Goal: Navigation & Orientation: Find specific page/section

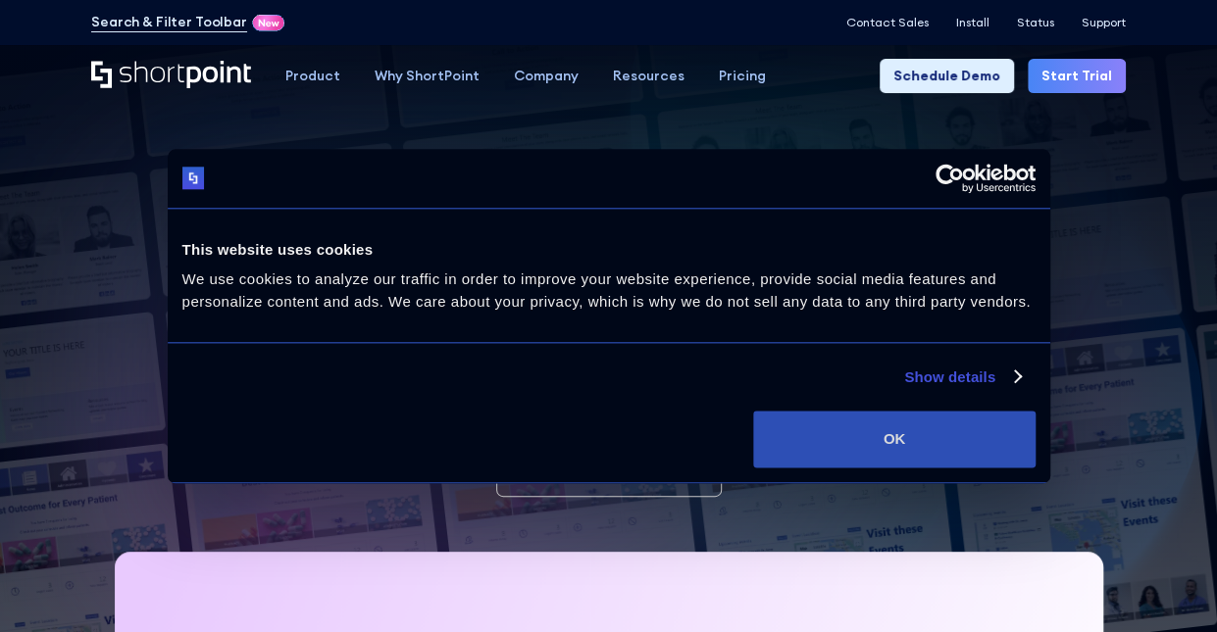
click at [818, 438] on button "OK" at bounding box center [893, 439] width 281 height 57
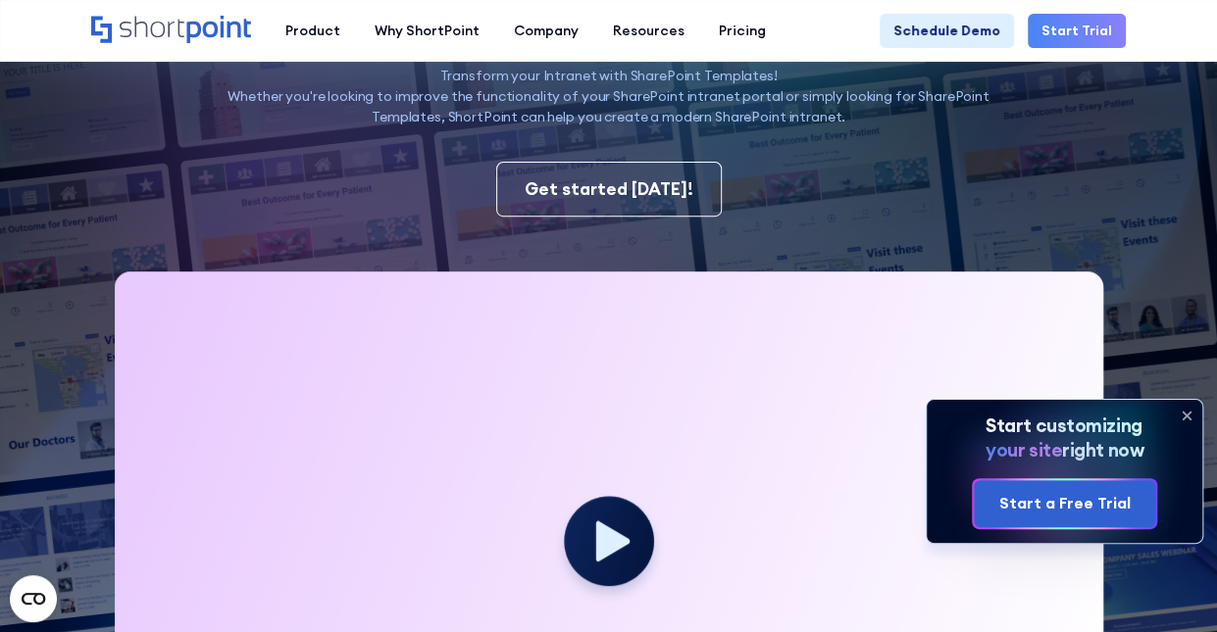
scroll to position [440, 0]
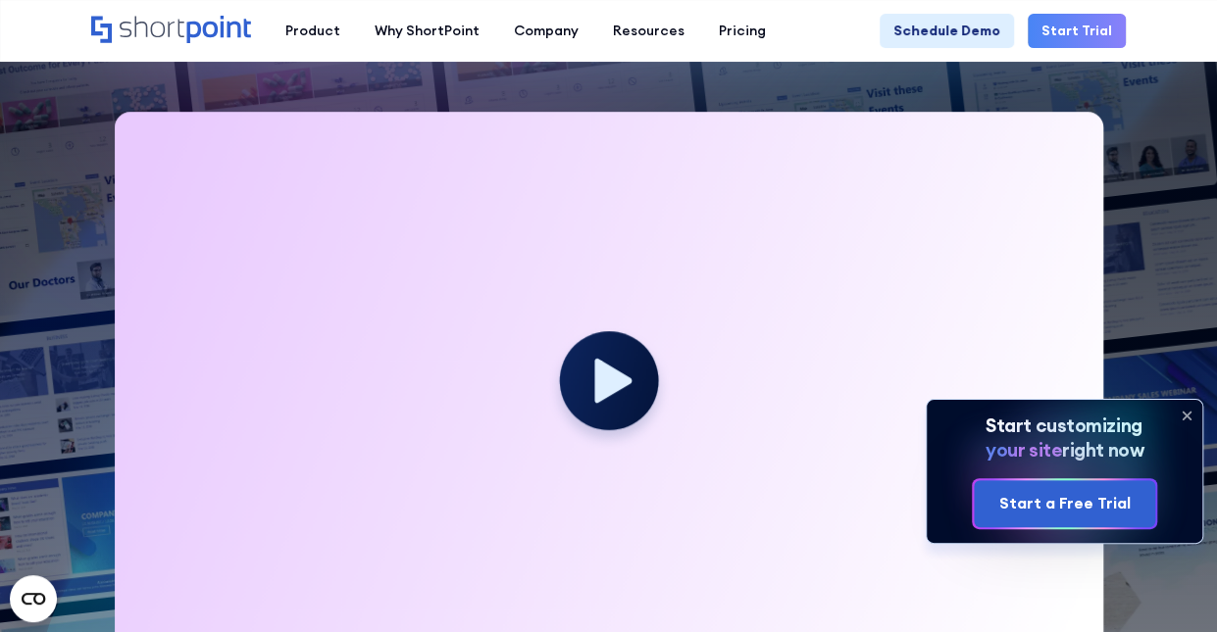
click at [620, 388] on icon at bounding box center [612, 381] width 37 height 44
click at [606, 377] on icon at bounding box center [612, 381] width 37 height 44
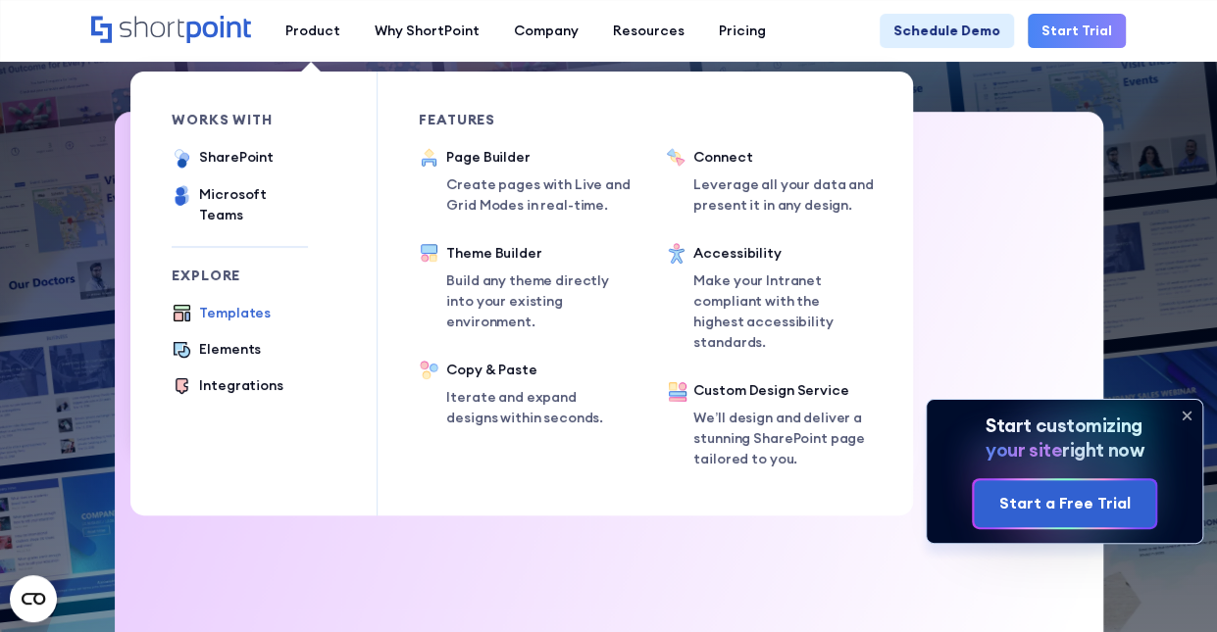
click at [237, 303] on div "Templates" at bounding box center [235, 313] width 72 height 21
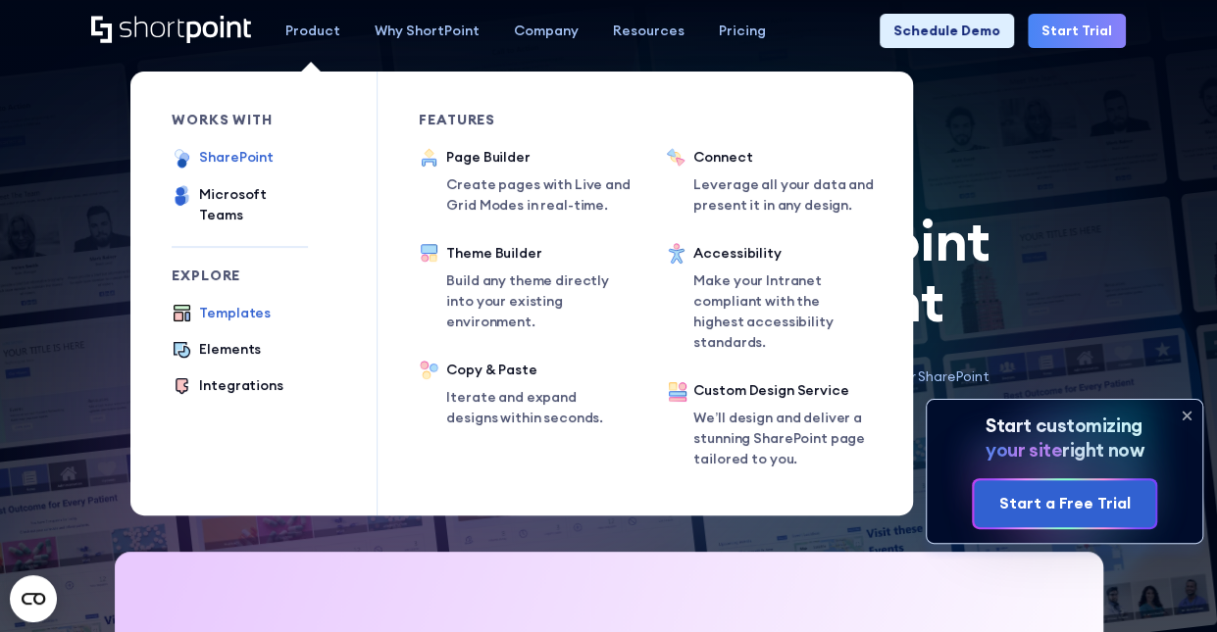
click at [243, 157] on div "SharePoint" at bounding box center [236, 157] width 75 height 21
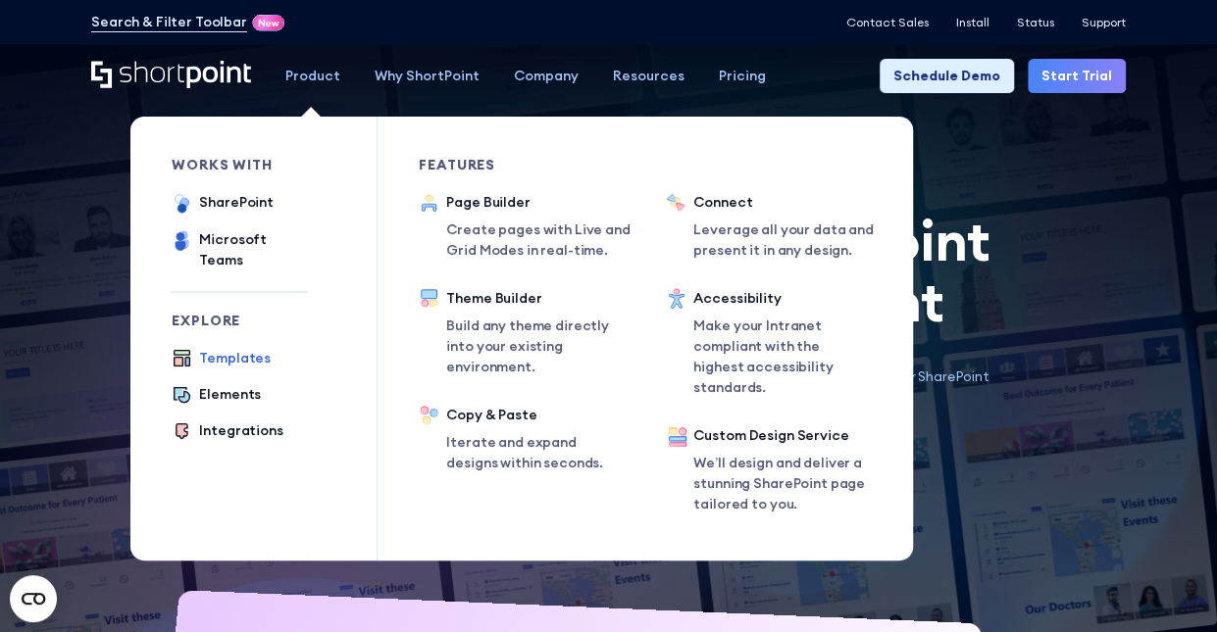
click at [246, 348] on div "Templates" at bounding box center [235, 358] width 72 height 21
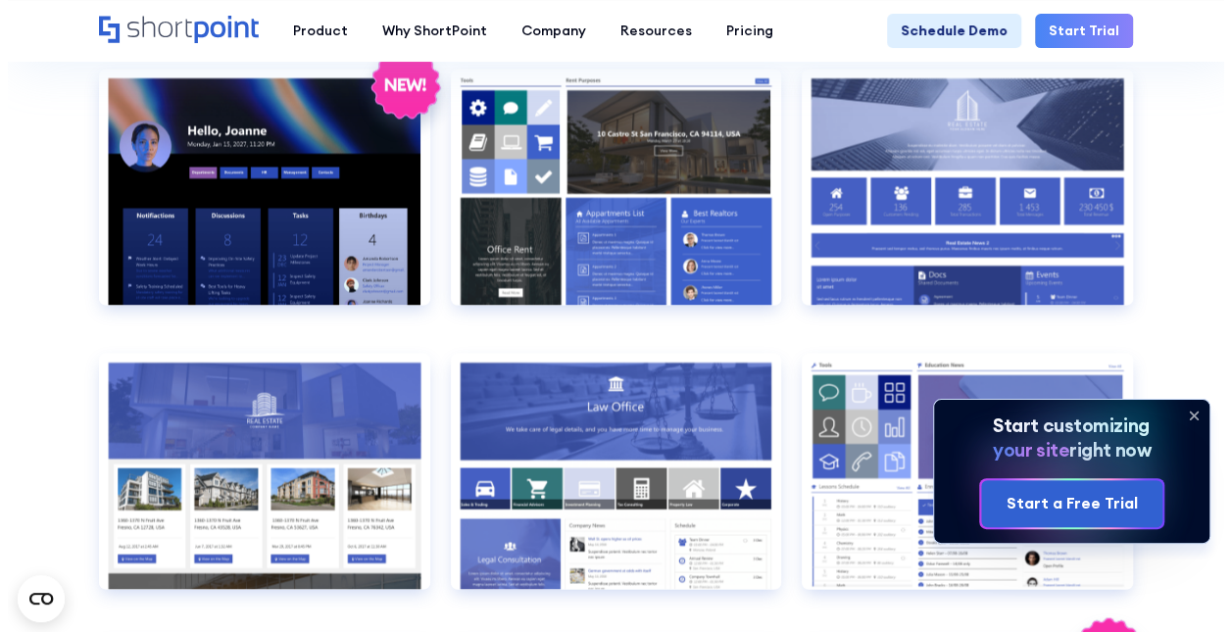
scroll to position [1514, 0]
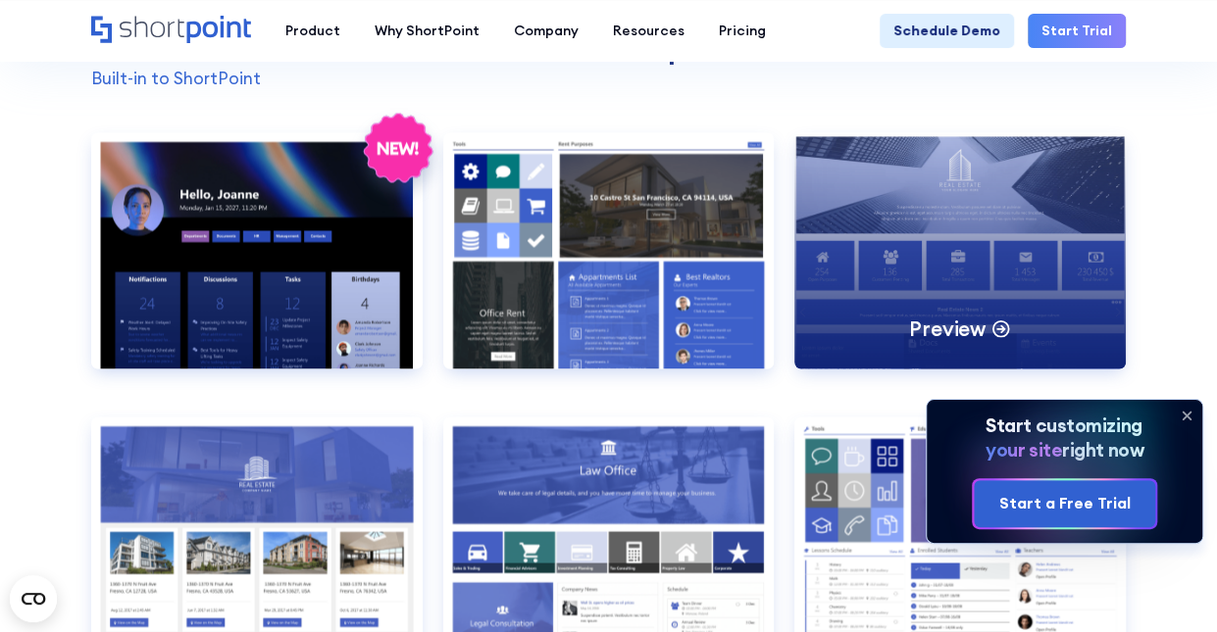
click at [1020, 213] on div "Preview" at bounding box center [959, 250] width 331 height 236
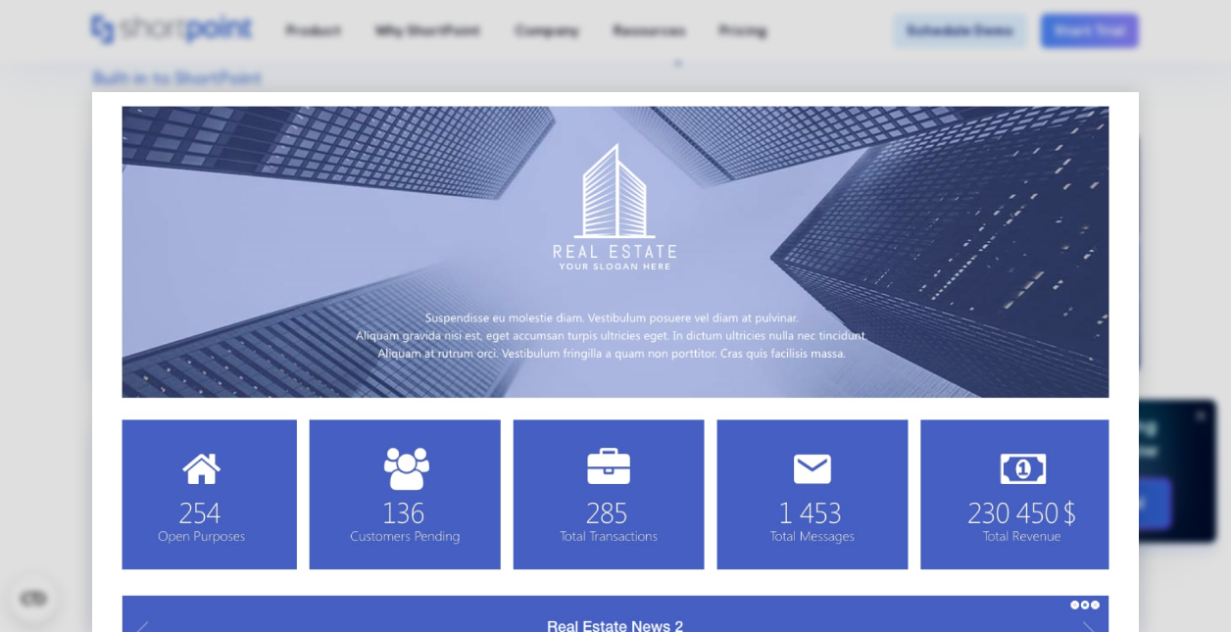
scroll to position [0, 0]
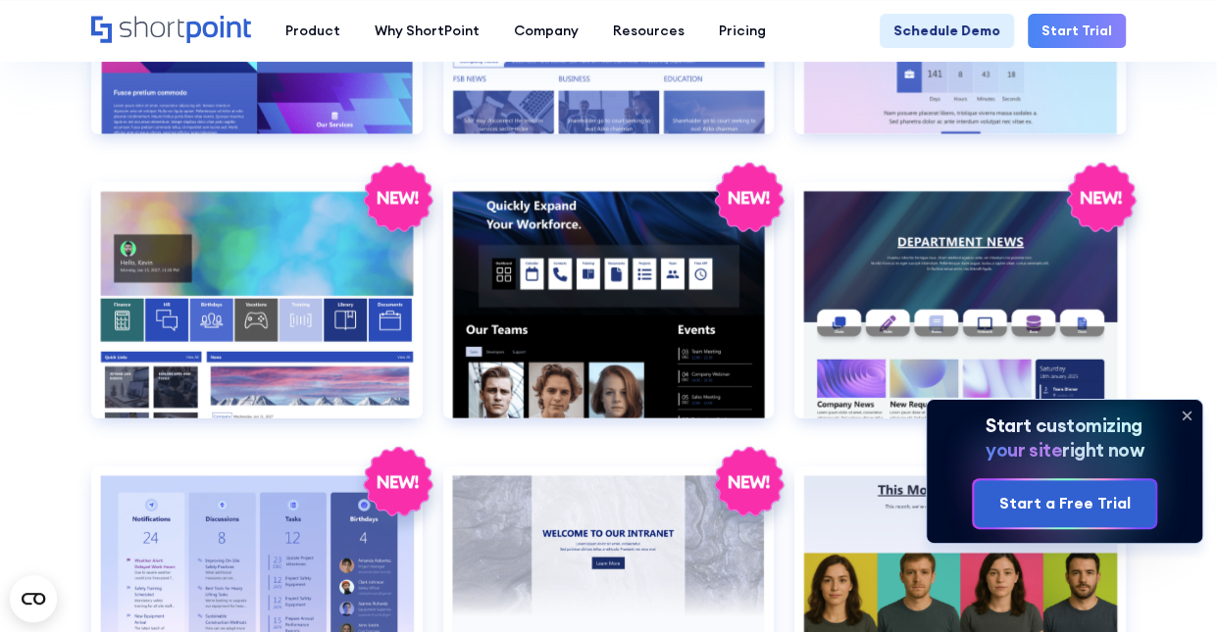
scroll to position [2634, 0]
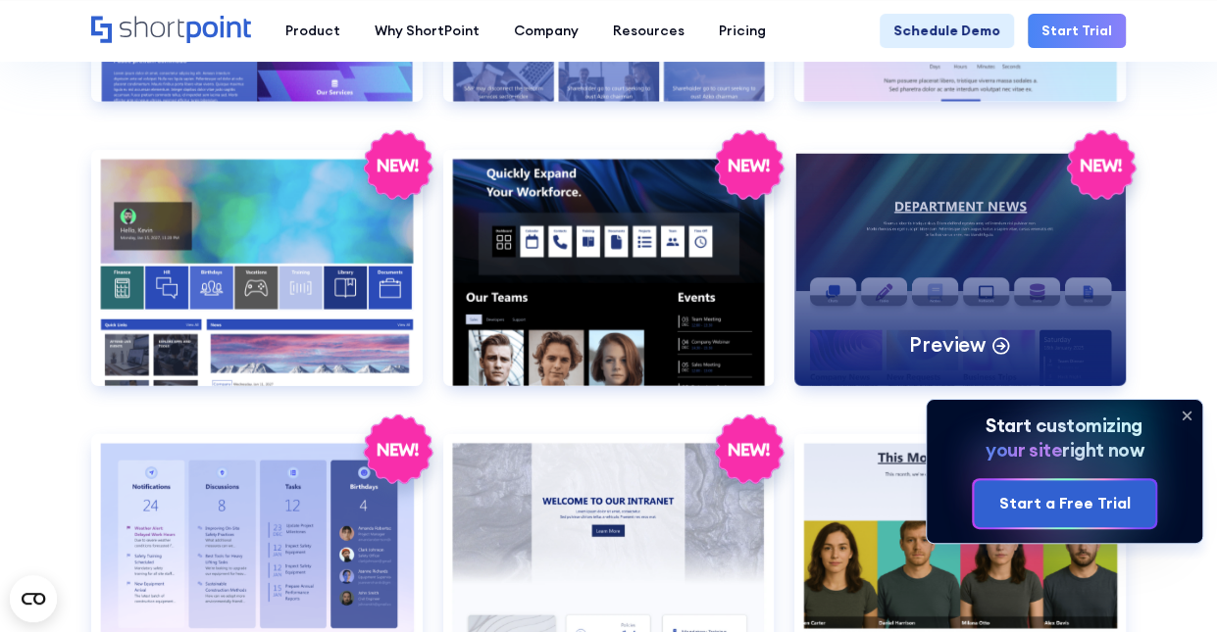
click at [943, 215] on div "Preview" at bounding box center [959, 268] width 331 height 236
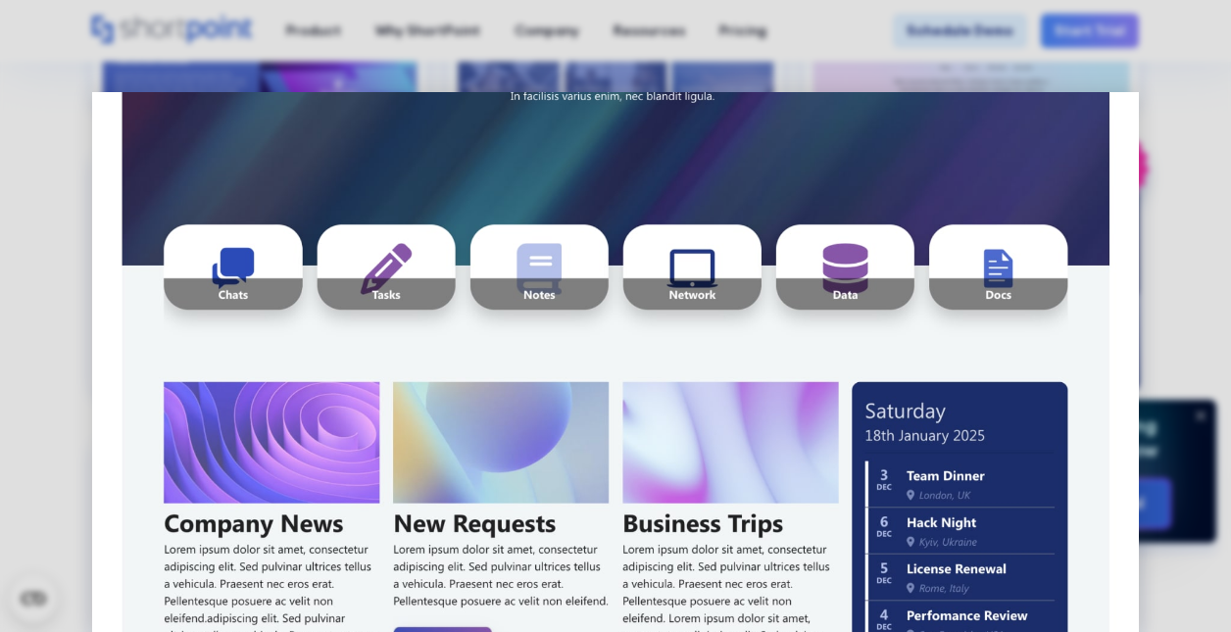
scroll to position [0, 0]
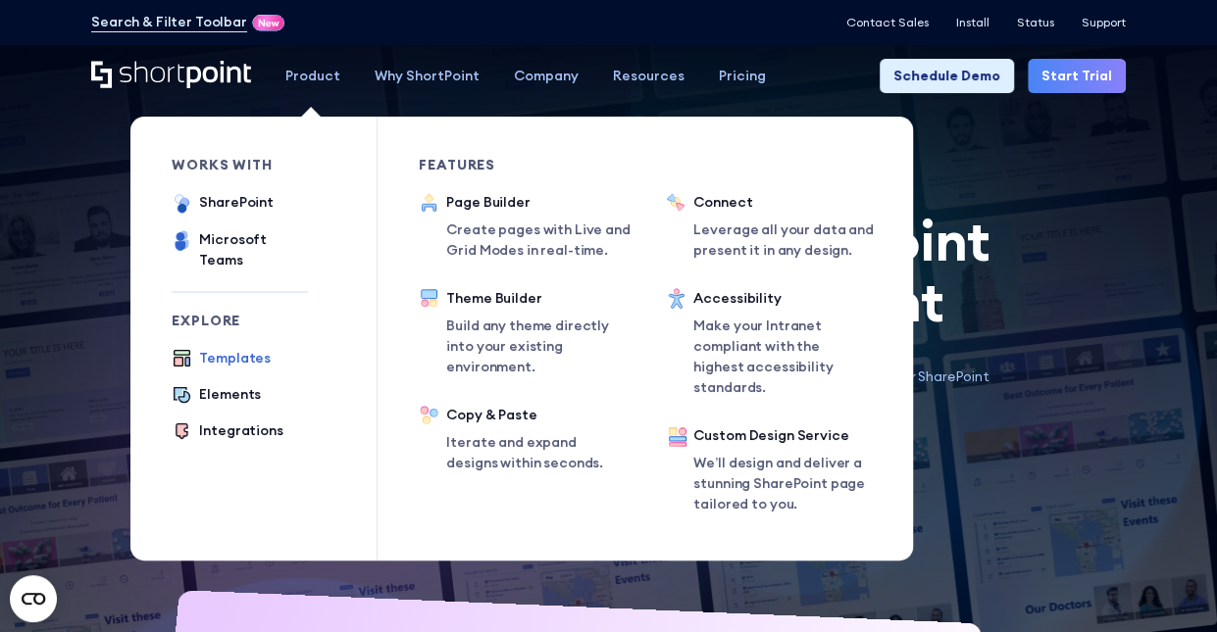
click at [247, 348] on div "Templates" at bounding box center [235, 358] width 72 height 21
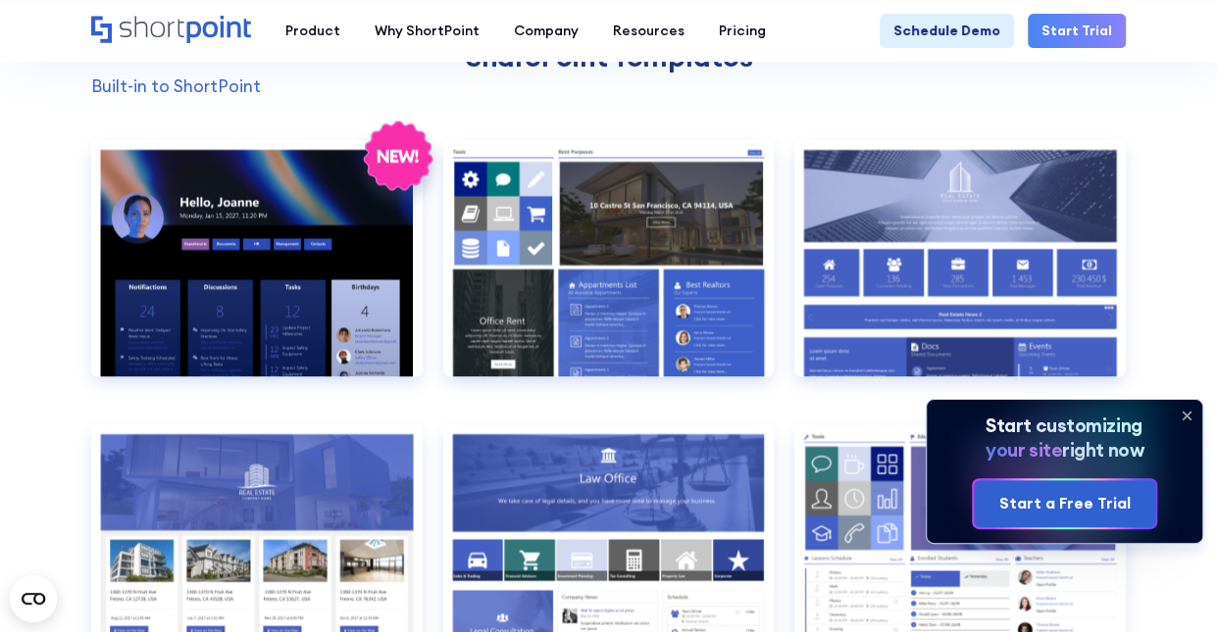
scroll to position [1537, 0]
